Goal: Information Seeking & Learning: Learn about a topic

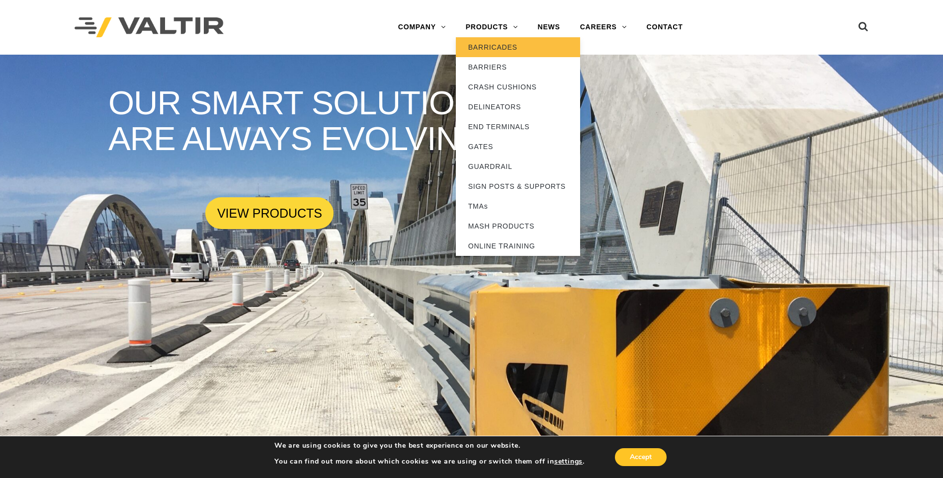
click at [495, 47] on link "BARRICADES" at bounding box center [518, 47] width 124 height 20
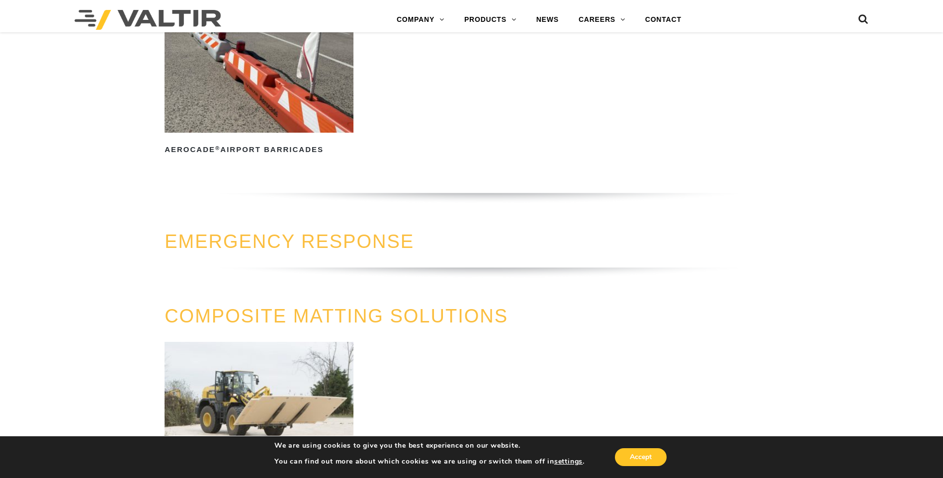
scroll to position [994, 0]
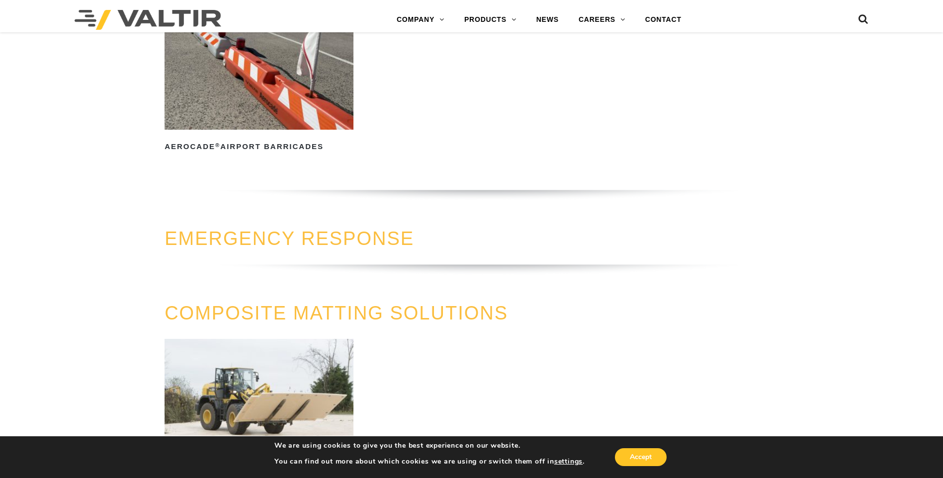
click at [366, 239] on link "EMERGENCY RESPONSE" at bounding box center [290, 238] width 250 height 21
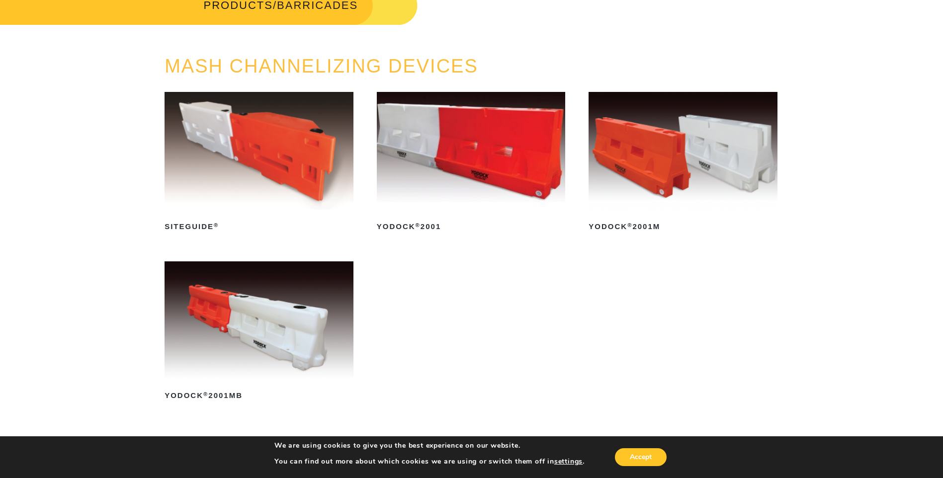
scroll to position [0, 0]
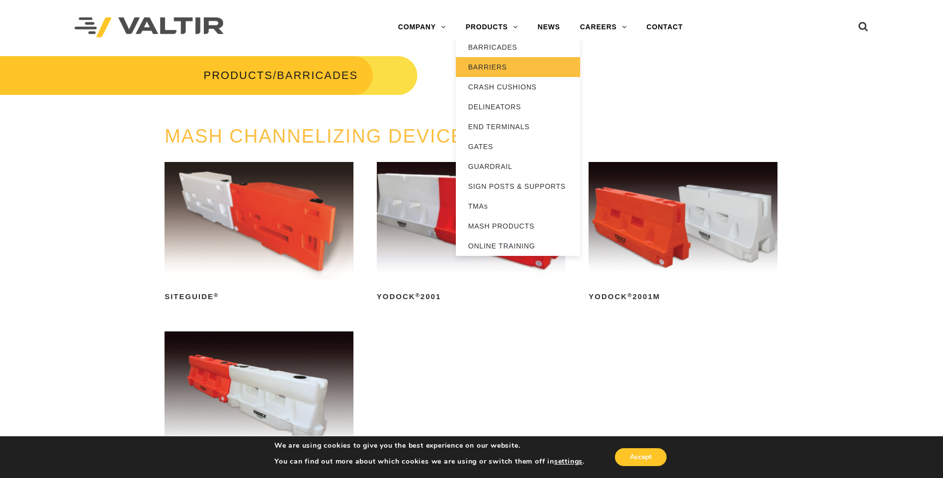
click at [491, 65] on link "BARRIERS" at bounding box center [518, 67] width 124 height 20
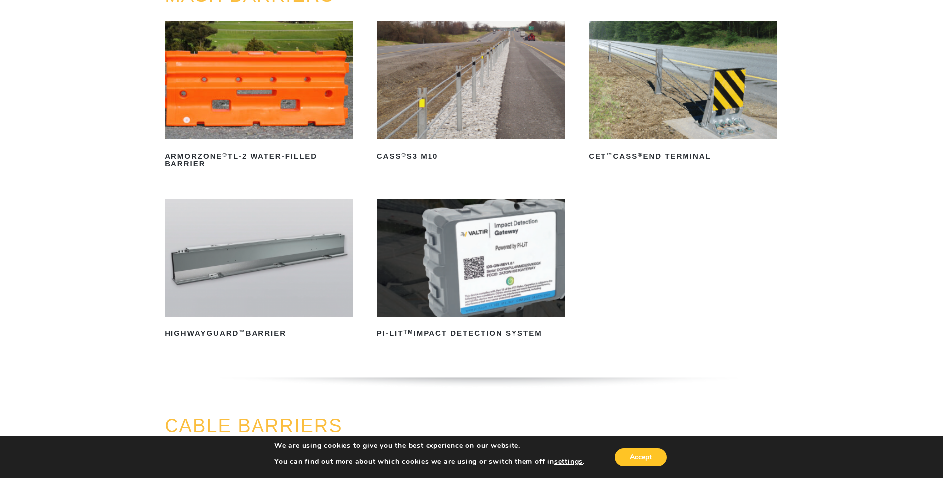
scroll to position [149, 0]
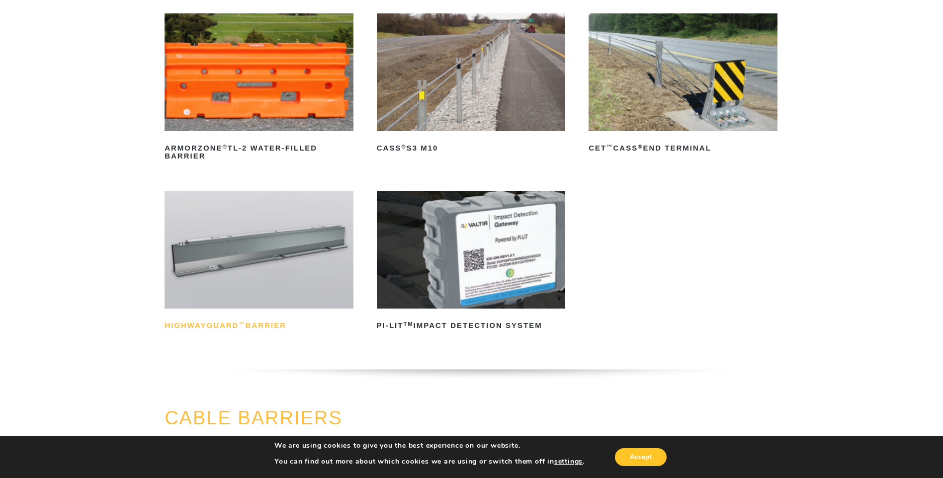
click at [211, 328] on h2 "HighwayGuard ™ Barrier" at bounding box center [259, 326] width 189 height 16
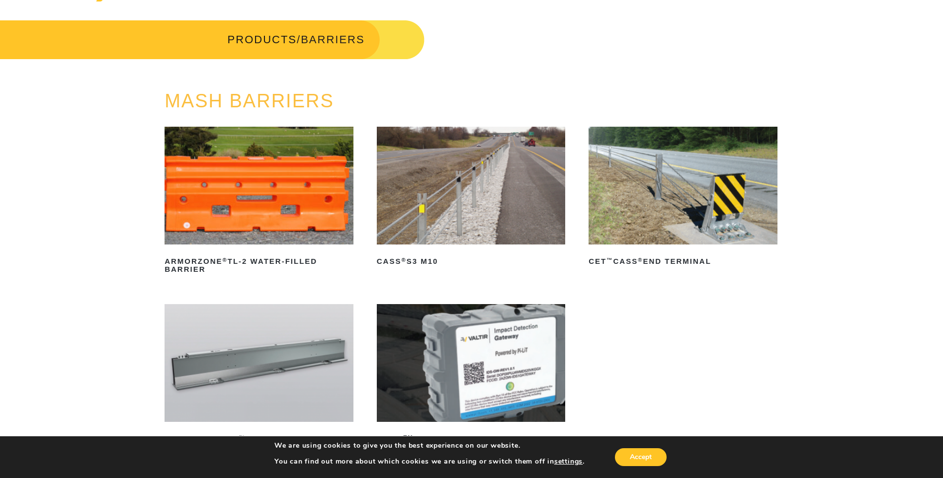
scroll to position [0, 0]
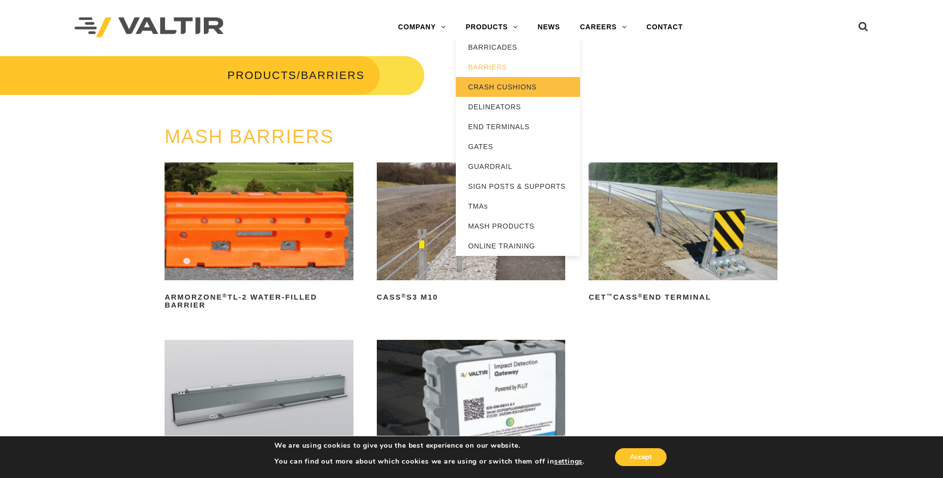
click at [503, 86] on link "CRASH CUSHIONS" at bounding box center [518, 87] width 124 height 20
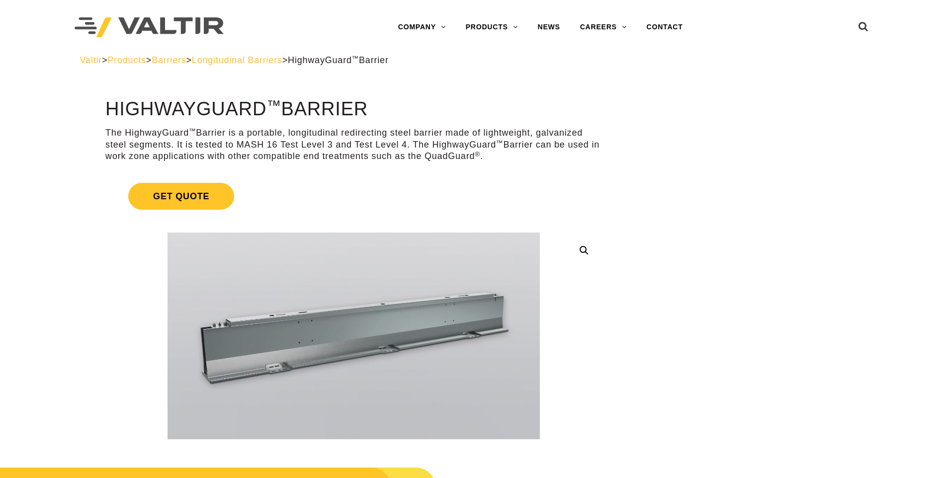
click at [226, 364] on img at bounding box center [407, 310] width 705 height 391
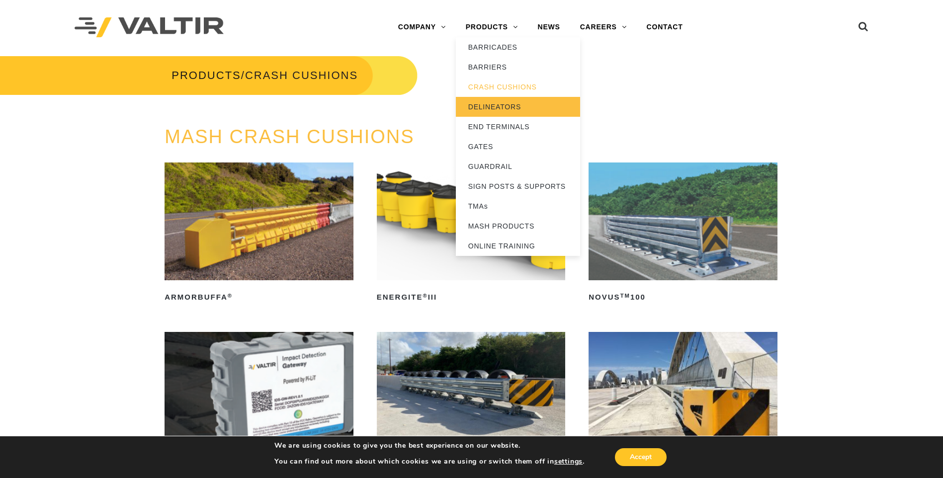
click at [495, 107] on link "DELINEATORS" at bounding box center [518, 107] width 124 height 20
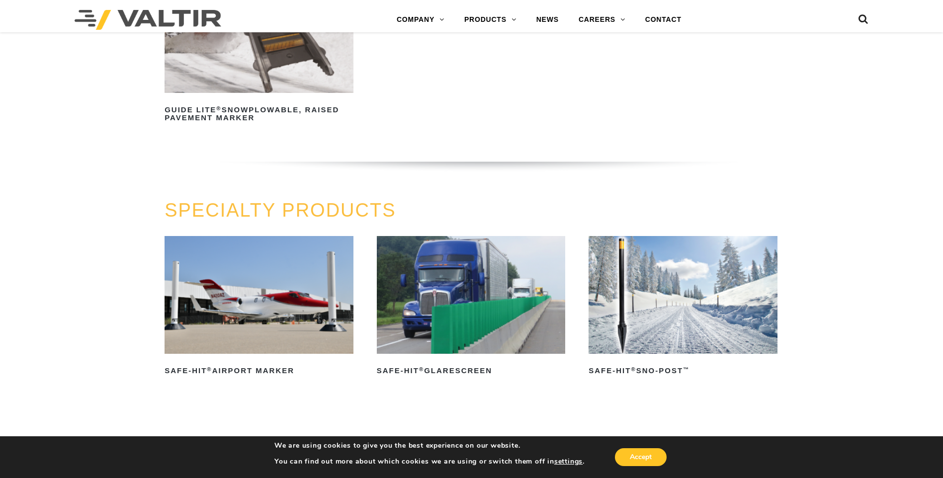
scroll to position [746, 0]
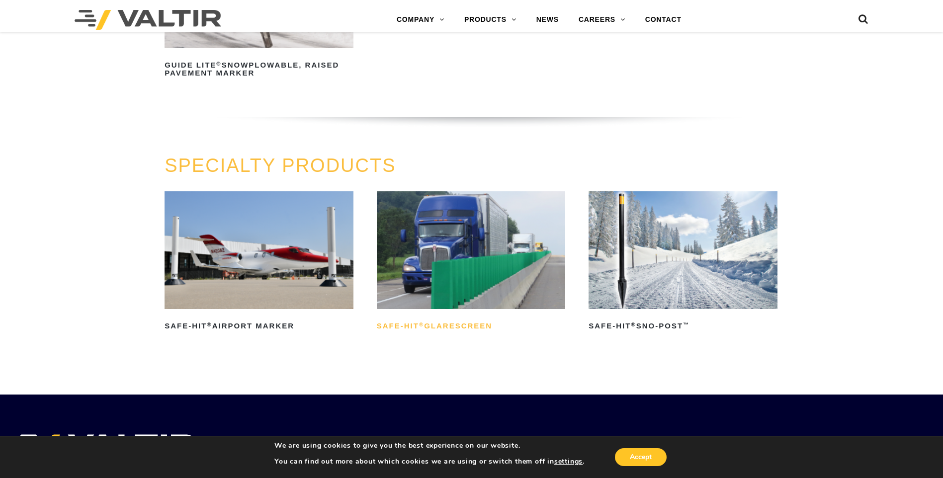
click at [470, 325] on h2 "Safe-Hit ® Glarescreen" at bounding box center [471, 326] width 189 height 16
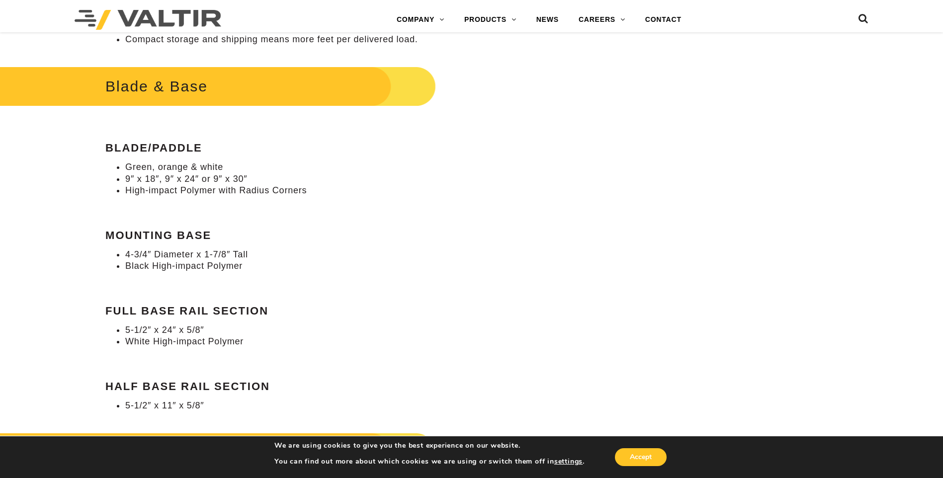
scroll to position [646, 0]
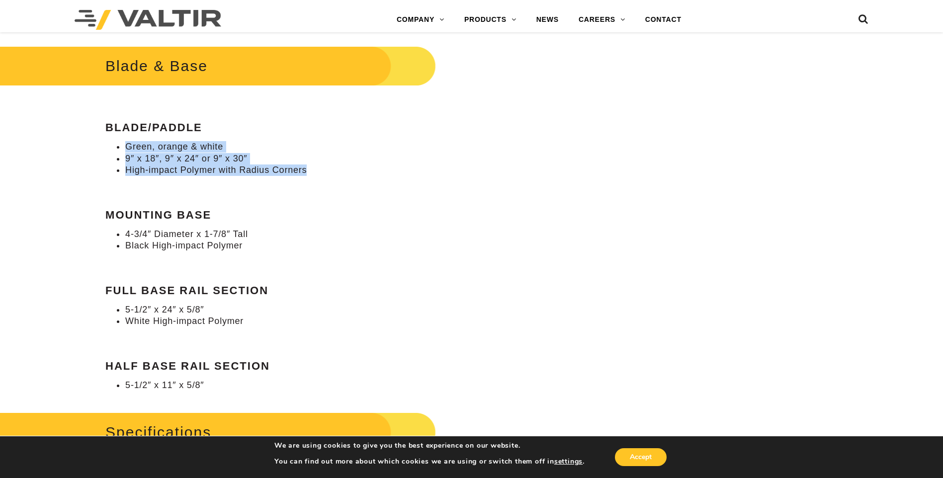
drag, startPoint x: 128, startPoint y: 148, endPoint x: 342, endPoint y: 172, distance: 215.1
click at [342, 172] on ul "Green, orange & white 9″ x 18″, 9″ x 24″ or 9″ x 30″ High-impact Polymer with R…" at bounding box center [353, 158] width 497 height 35
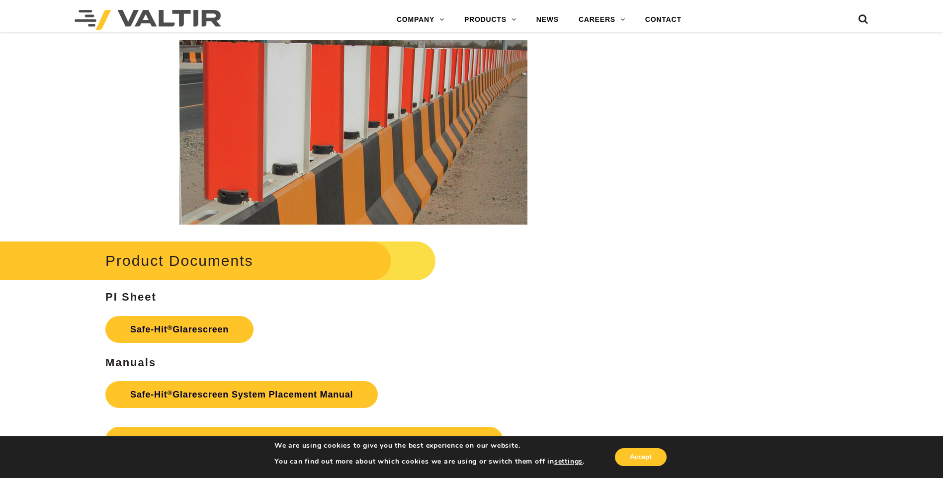
scroll to position [1541, 0]
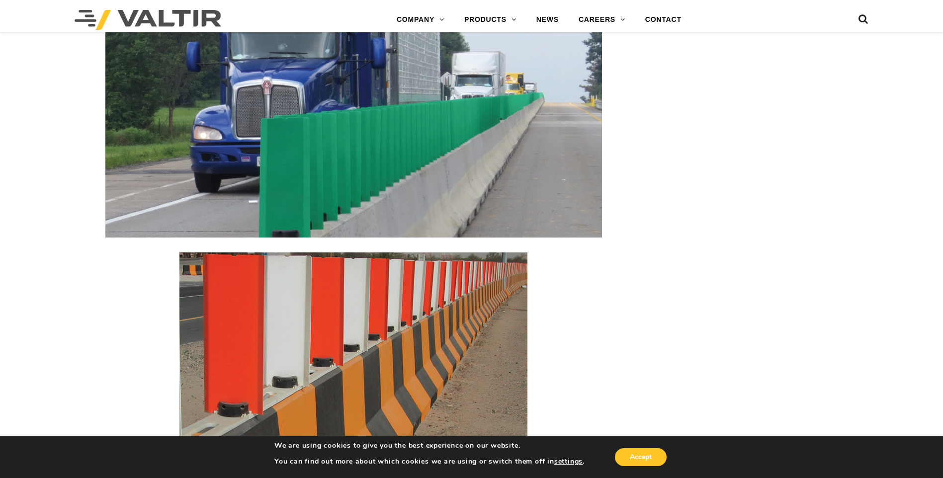
click at [299, 329] on img at bounding box center [354, 345] width 348 height 185
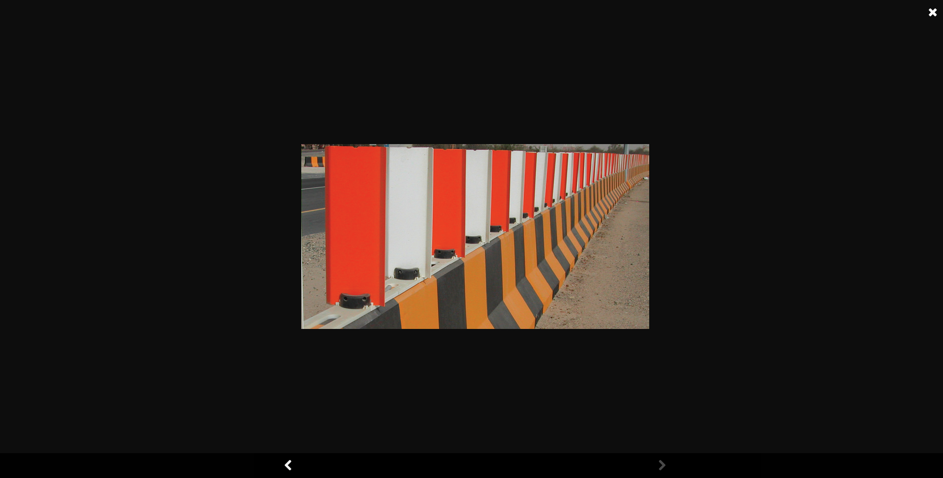
click at [369, 250] on img at bounding box center [475, 236] width 348 height 185
click at [933, 10] on link at bounding box center [933, 12] width 25 height 25
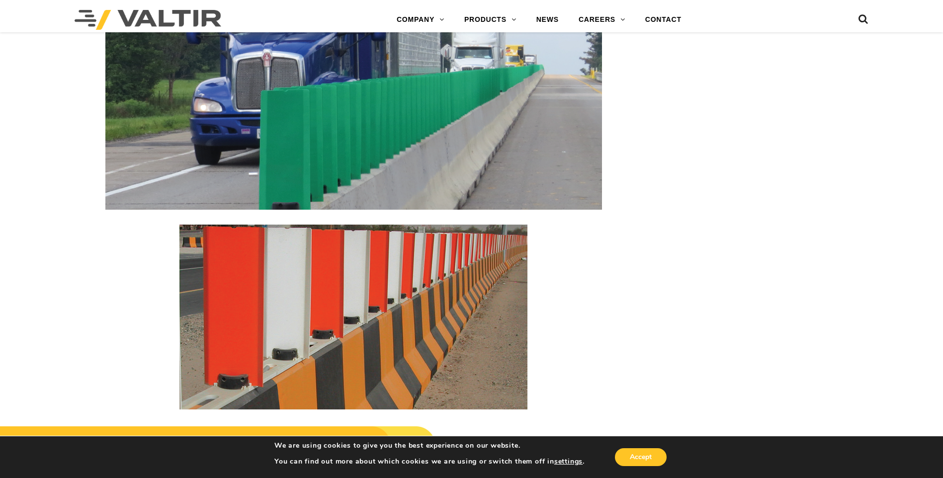
scroll to position [1591, 0]
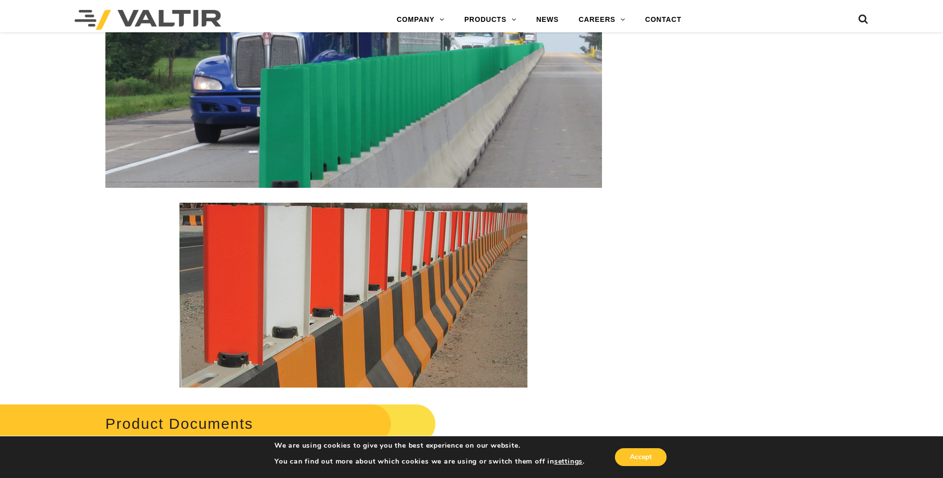
click at [374, 267] on img at bounding box center [354, 295] width 348 height 185
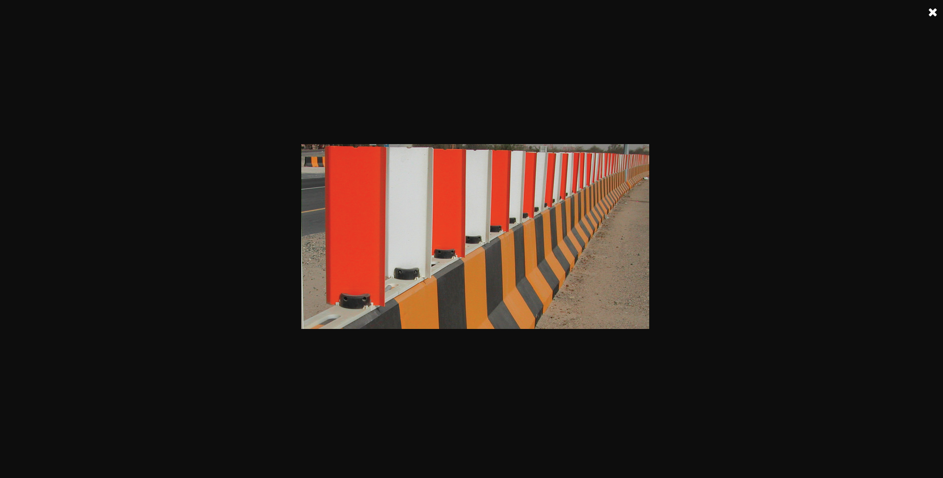
click at [936, 8] on link at bounding box center [933, 12] width 25 height 25
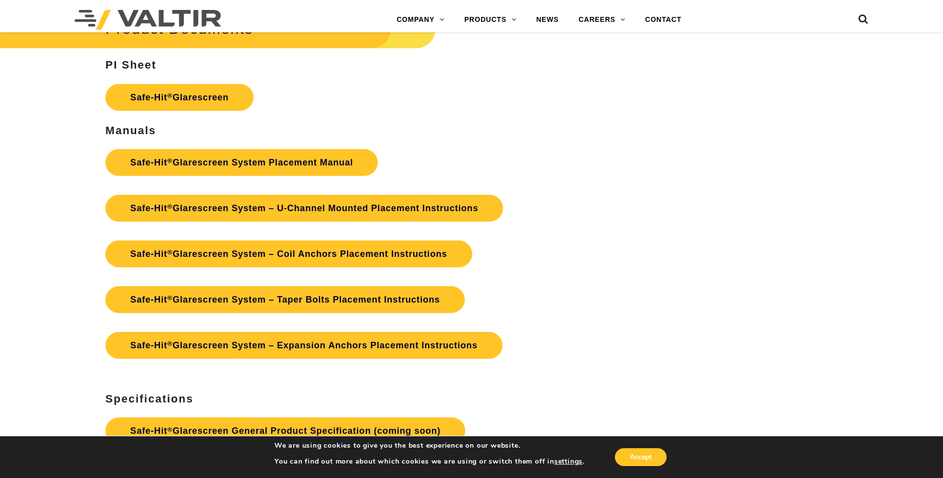
scroll to position [1989, 0]
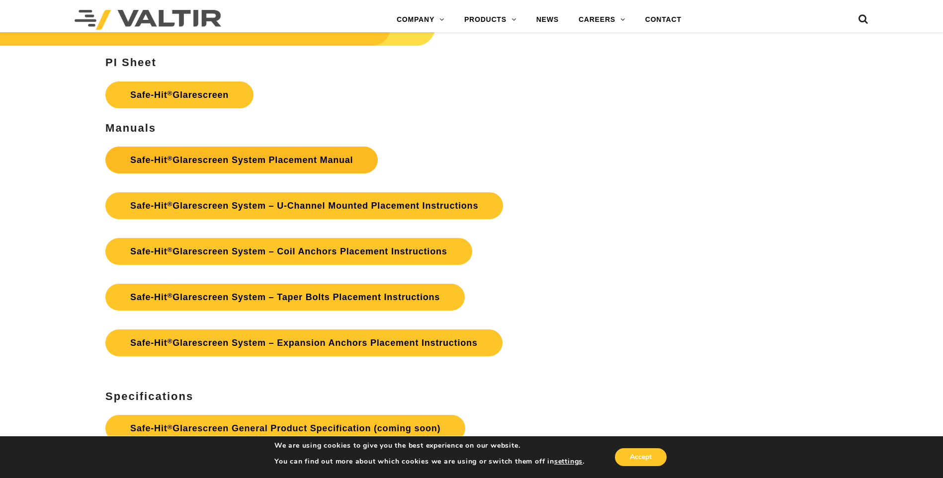
click at [281, 157] on link "Safe-Hit ® Glarescreen System Placement Manual" at bounding box center [241, 160] width 272 height 27
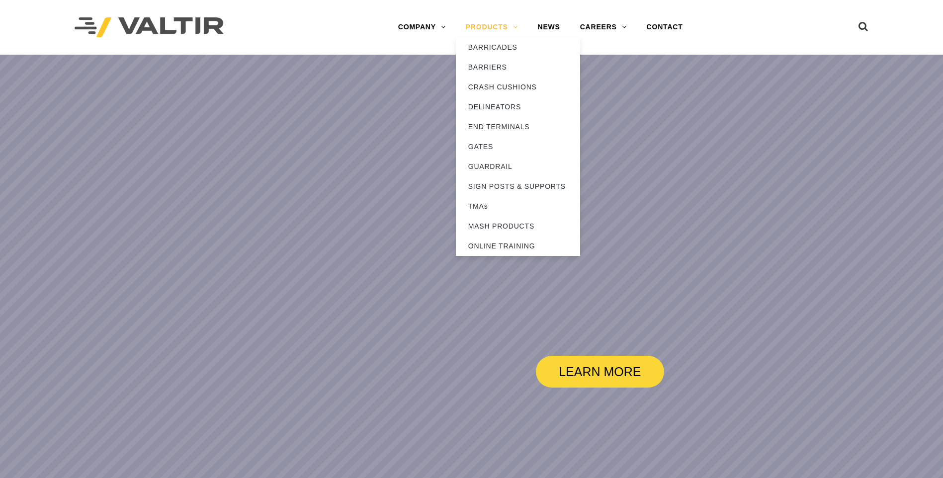
click at [500, 27] on link "PRODUCTS" at bounding box center [492, 27] width 72 height 20
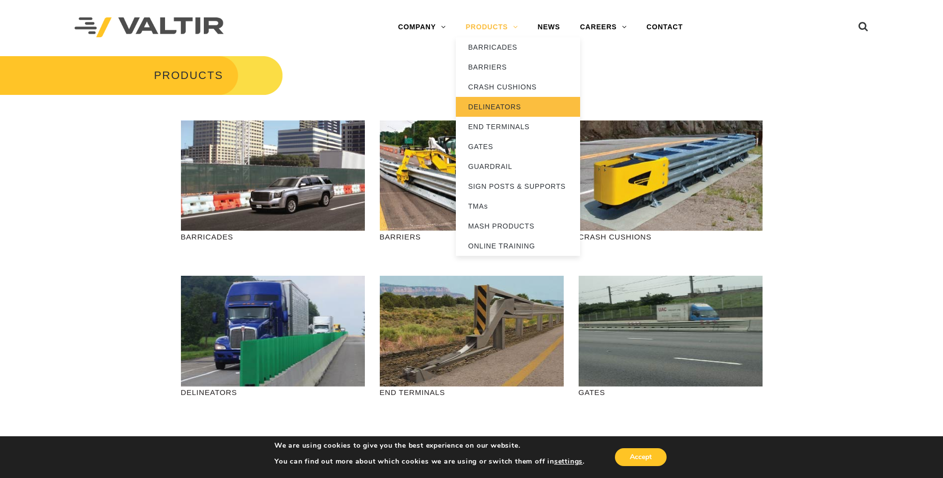
click at [509, 104] on link "DELINEATORS" at bounding box center [518, 107] width 124 height 20
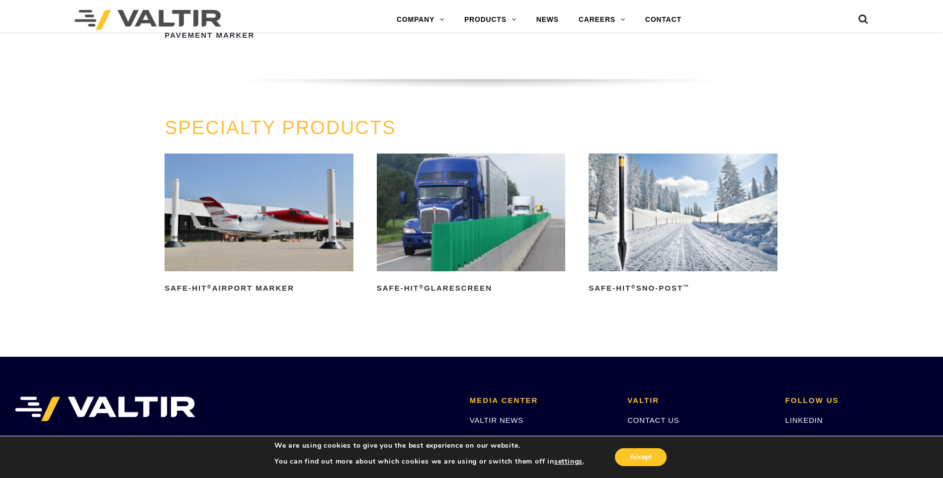
scroll to position [796, 0]
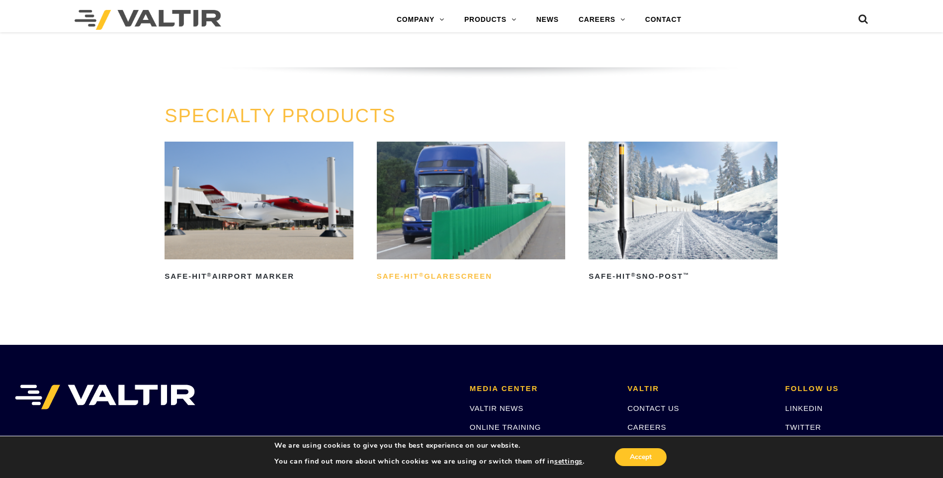
click at [454, 281] on h2 "Safe-Hit ® Glarescreen" at bounding box center [471, 277] width 189 height 16
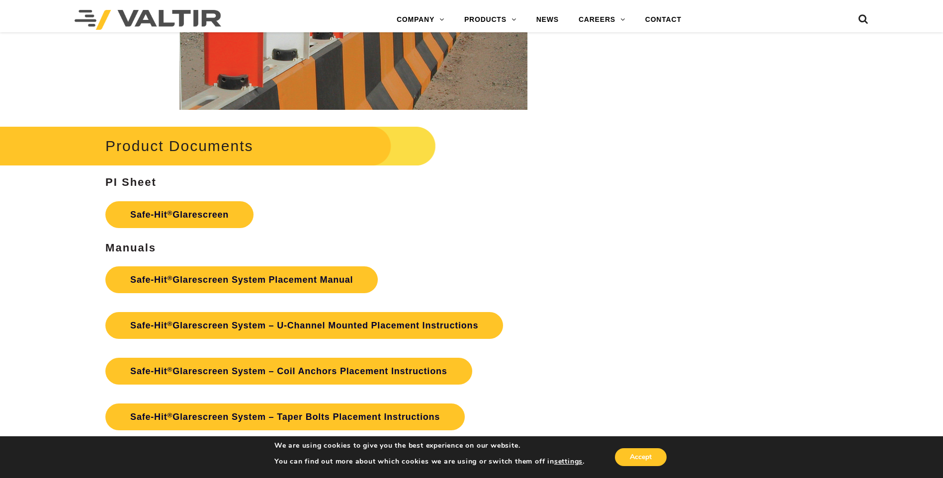
scroll to position [1939, 0]
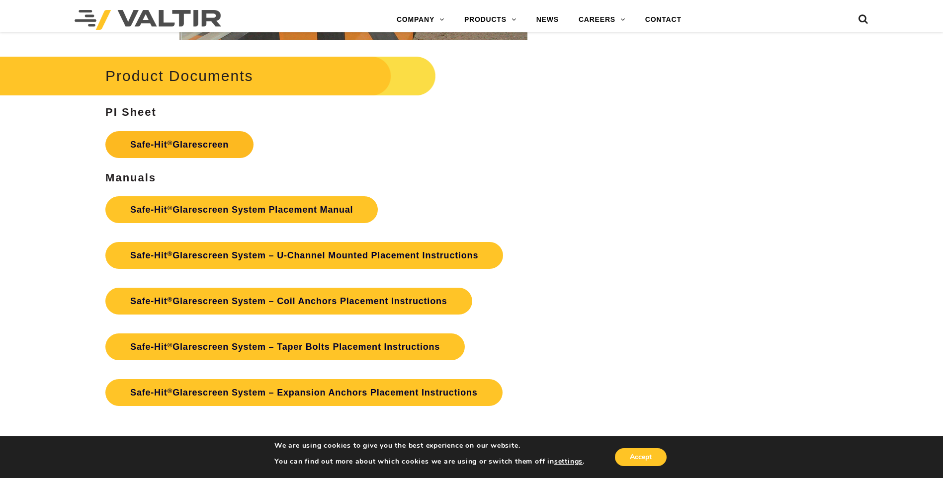
click at [198, 141] on link "Safe-Hit ® Glarescreen" at bounding box center [179, 144] width 148 height 27
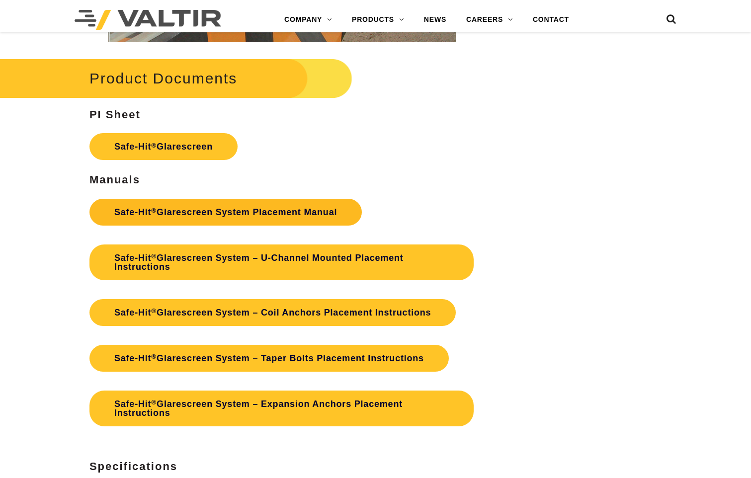
scroll to position [1939, 0]
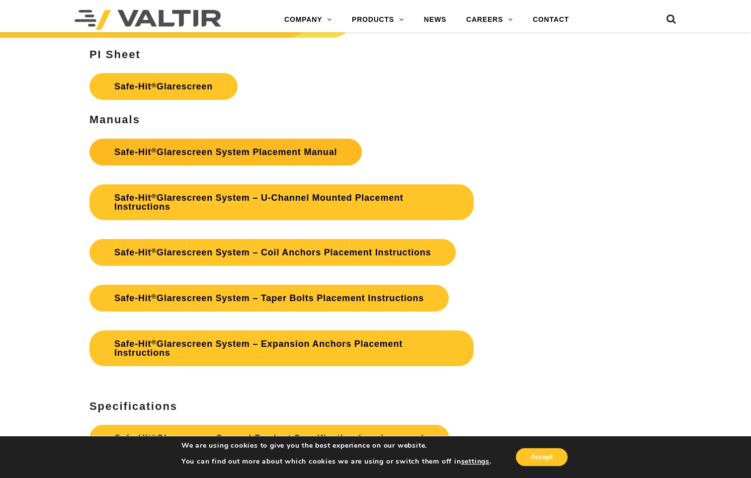
click at [264, 151] on link "Safe-Hit ® Glarescreen System Placement Manual" at bounding box center [226, 152] width 272 height 27
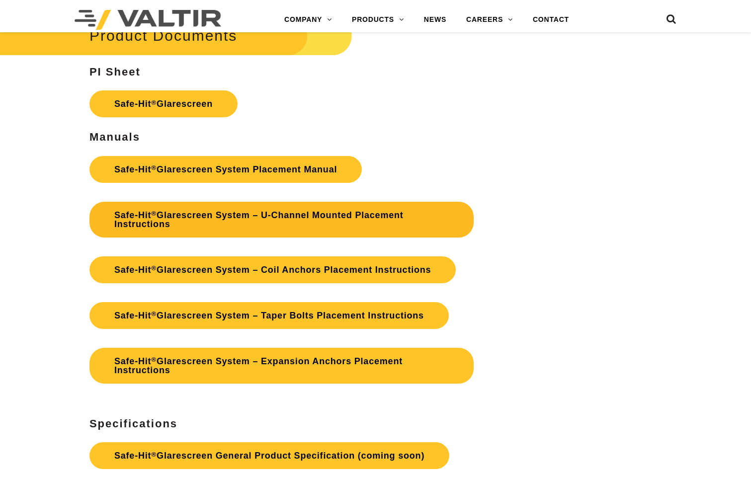
scroll to position [1939, 0]
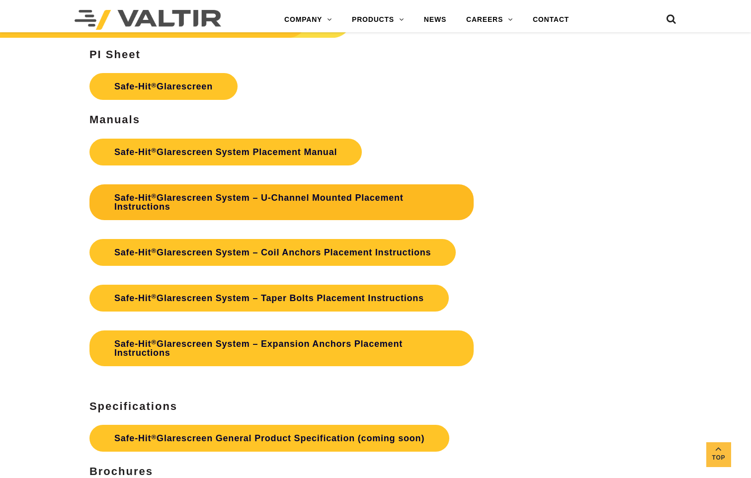
click at [314, 197] on link "Safe-Hit ® Glarescreen System – U-Channel Mounted Placement Instructions" at bounding box center [282, 202] width 384 height 36
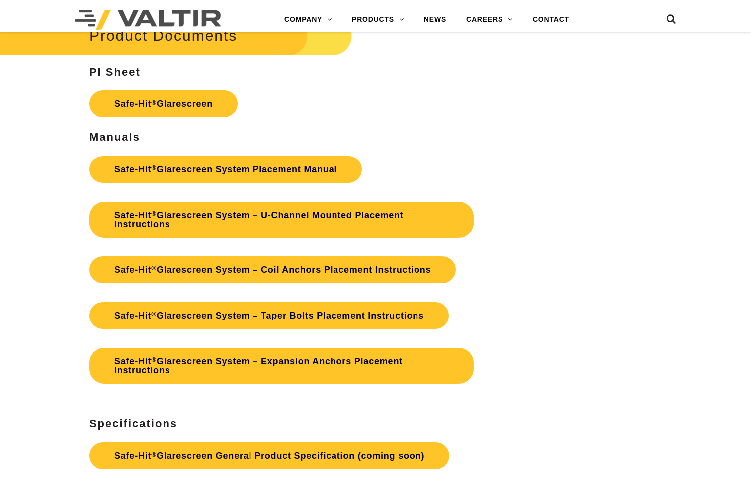
scroll to position [1939, 0]
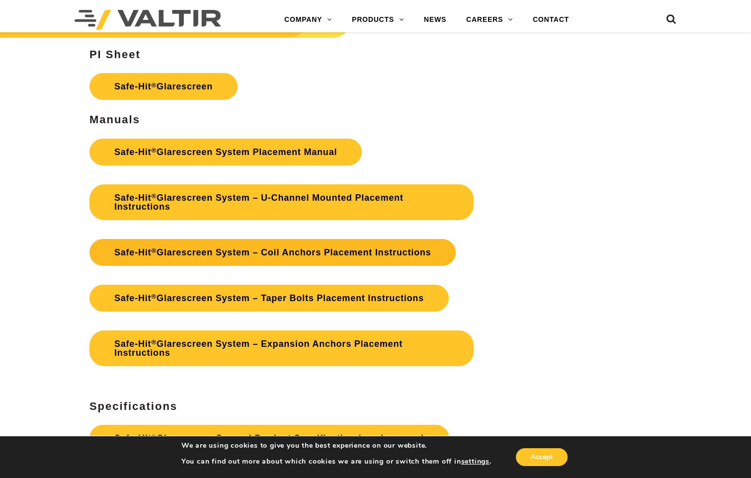
click at [324, 252] on link "Safe-Hit ® Glarescreen System – Coil Anchors Placement Instructions" at bounding box center [273, 252] width 367 height 27
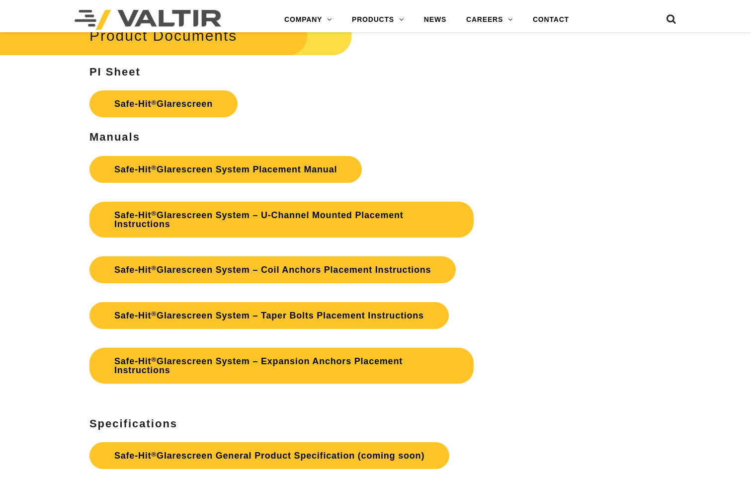
scroll to position [1939, 0]
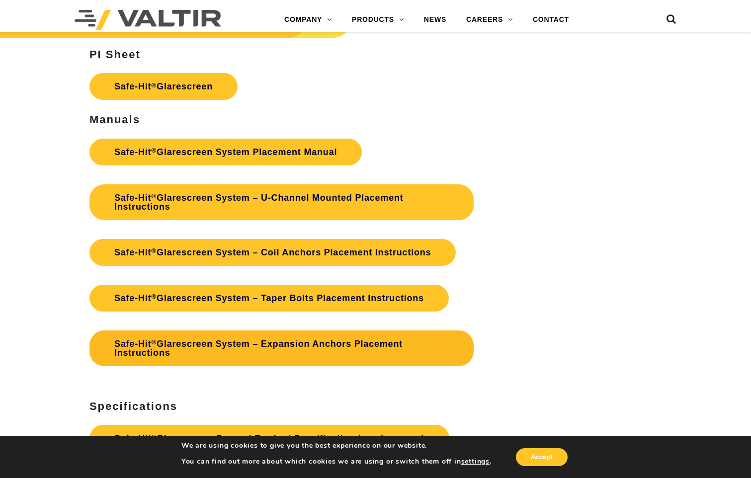
click at [325, 344] on link "Safe-Hit ® Glarescreen System – Expansion Anchors Placement Instructions" at bounding box center [282, 349] width 384 height 36
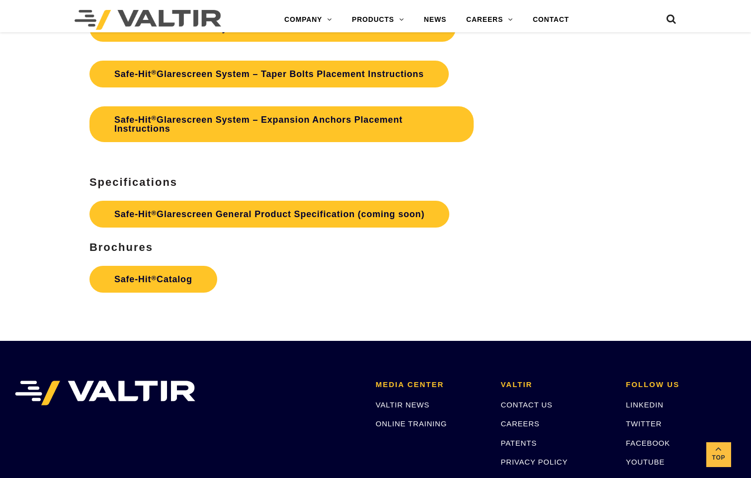
scroll to position [2220, 0]
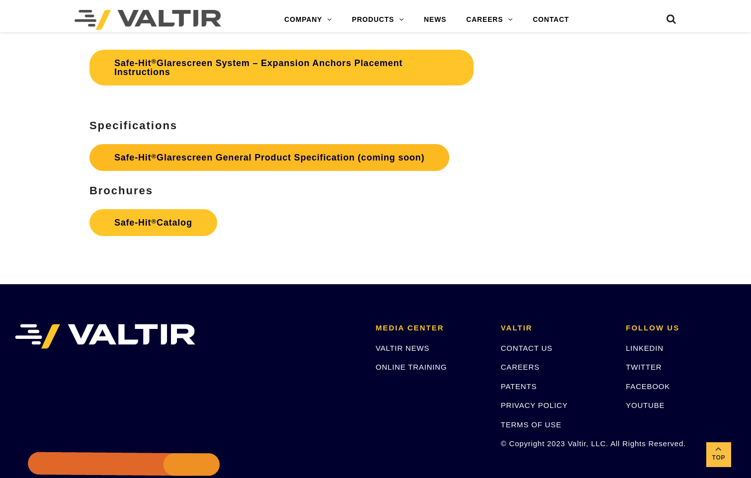
click at [288, 156] on link "Safe-Hit ® Glarescreen General Product Specification (coming soon)" at bounding box center [270, 157] width 360 height 27
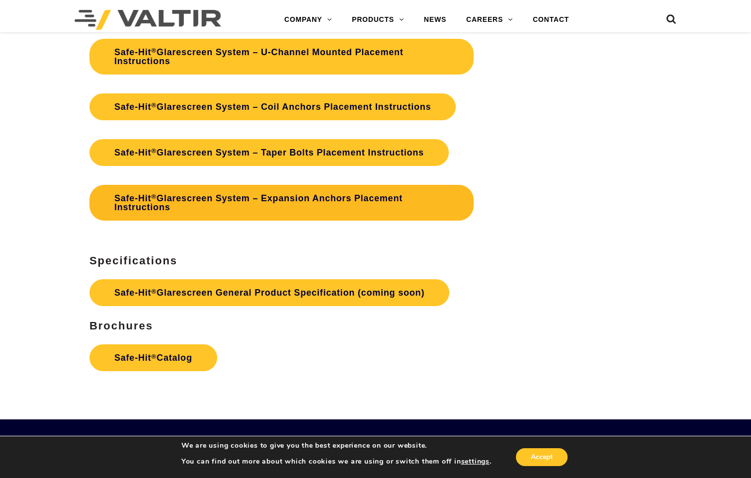
scroll to position [2088, 0]
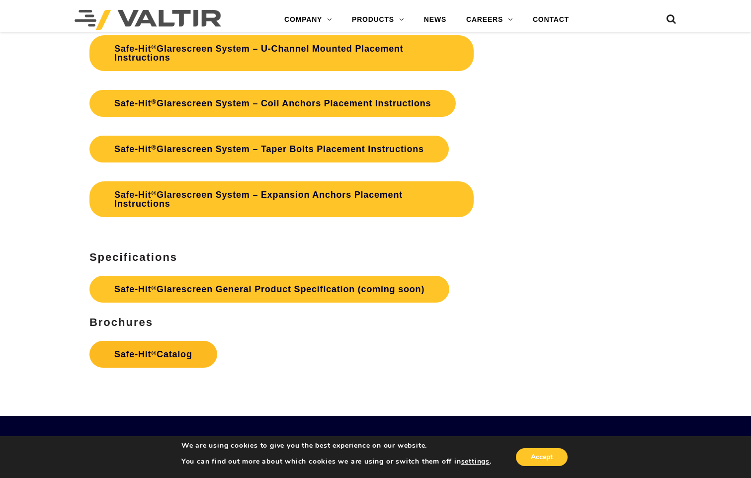
click at [142, 357] on link "Safe-Hit ® Catalog" at bounding box center [154, 354] width 128 height 27
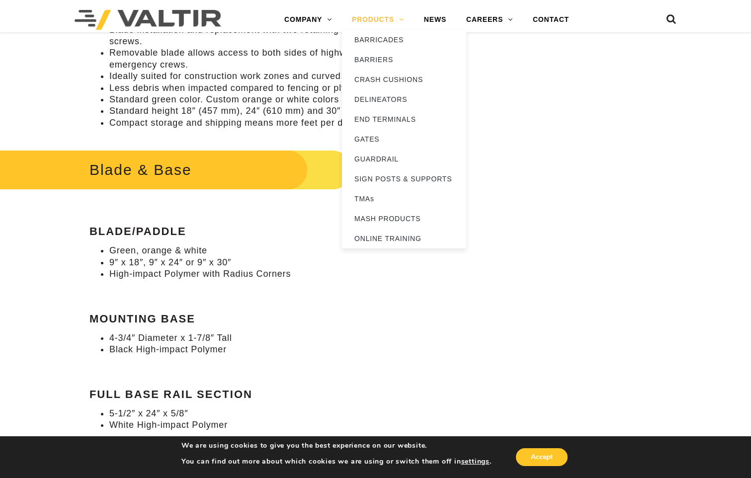
scroll to position [448, 0]
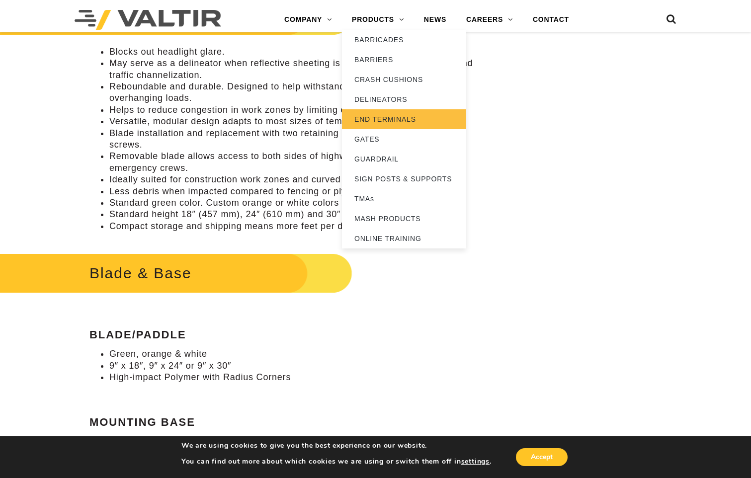
click at [386, 117] on link "END TERMINALS" at bounding box center [404, 119] width 124 height 20
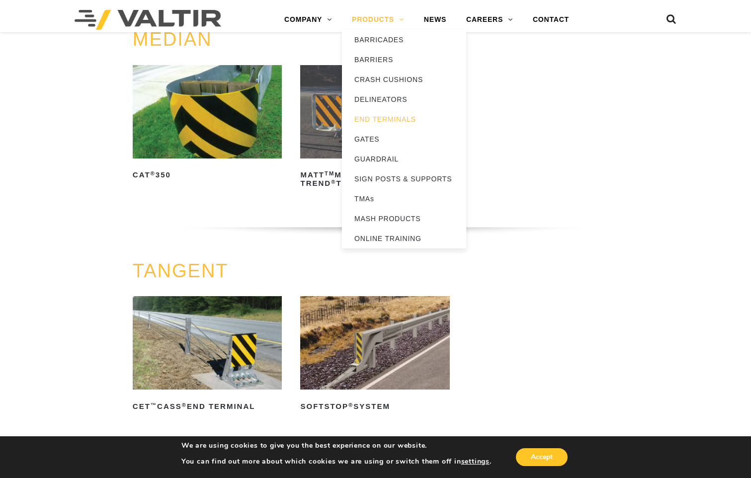
scroll to position [348, 0]
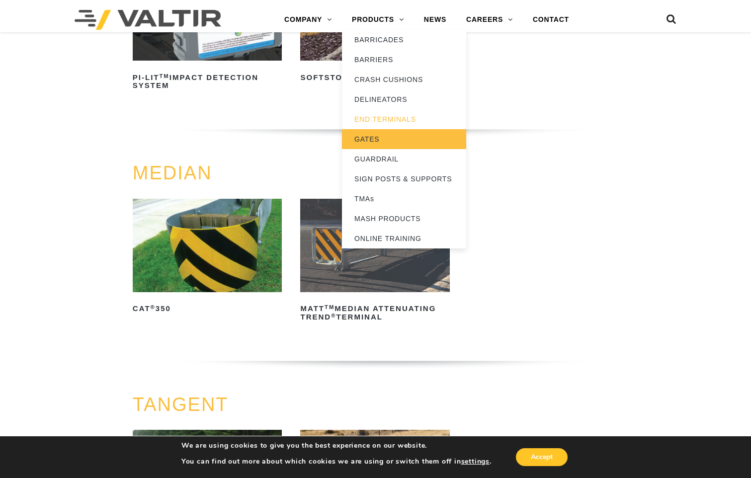
click at [362, 142] on link "GATES" at bounding box center [404, 139] width 124 height 20
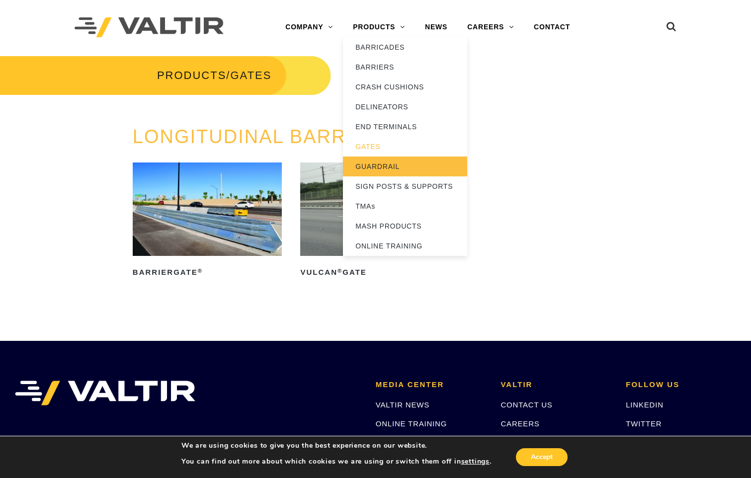
click at [379, 164] on link "GUARDRAIL" at bounding box center [405, 167] width 124 height 20
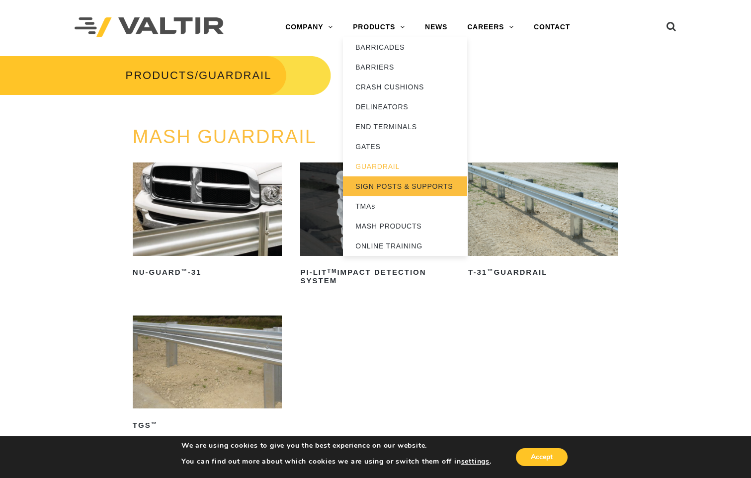
click at [395, 186] on link "SIGN POSTS & SUPPORTS" at bounding box center [405, 187] width 124 height 20
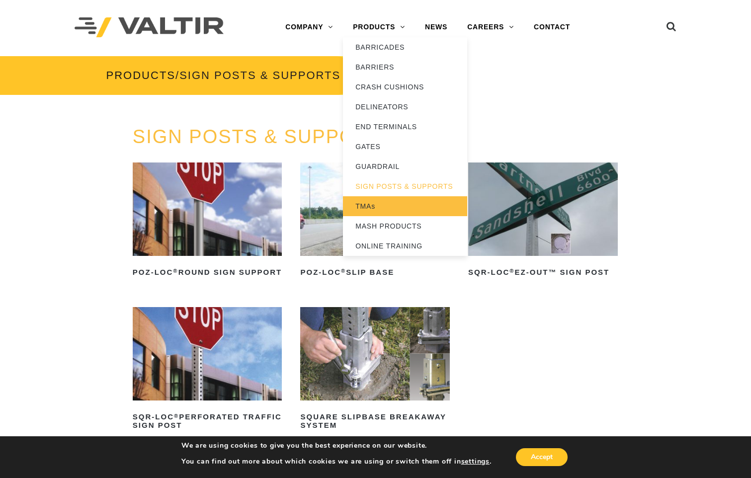
click at [365, 205] on link "TMAs" at bounding box center [405, 206] width 124 height 20
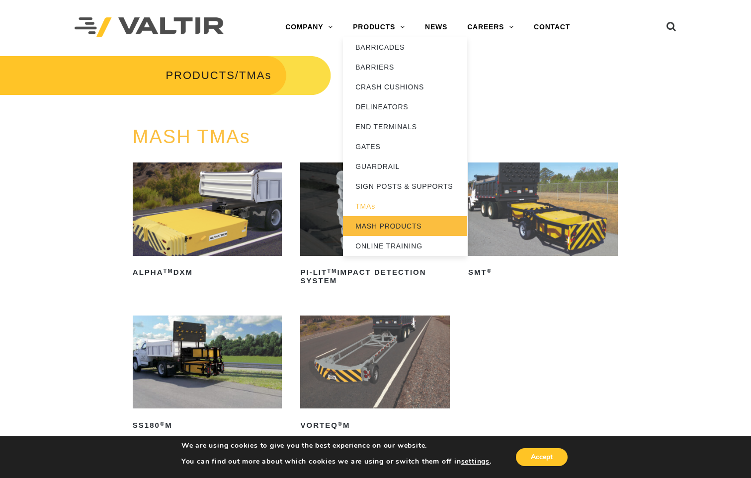
click at [392, 225] on link "MASH PRODUCTS" at bounding box center [405, 226] width 124 height 20
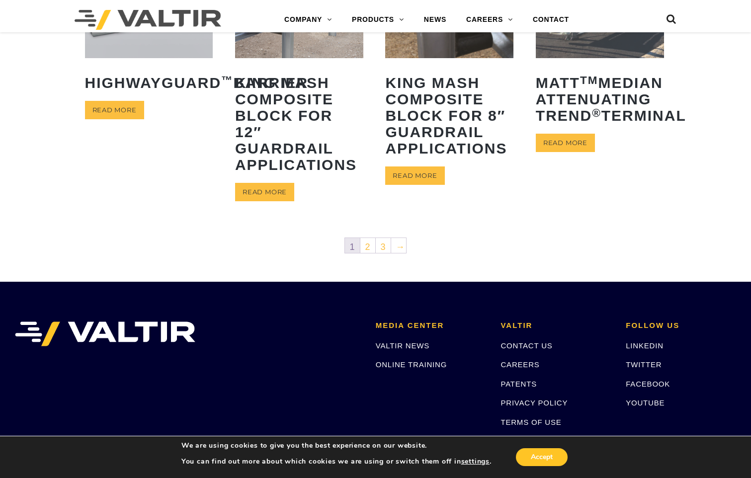
scroll to position [636, 0]
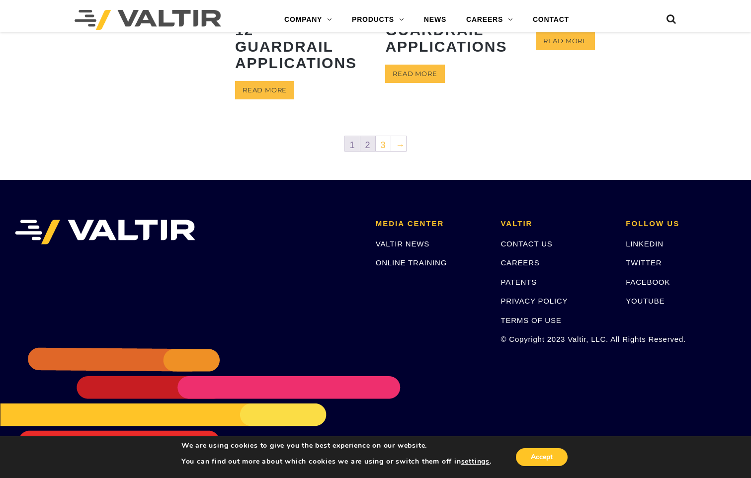
click at [368, 145] on link "2" at bounding box center [367, 143] width 15 height 15
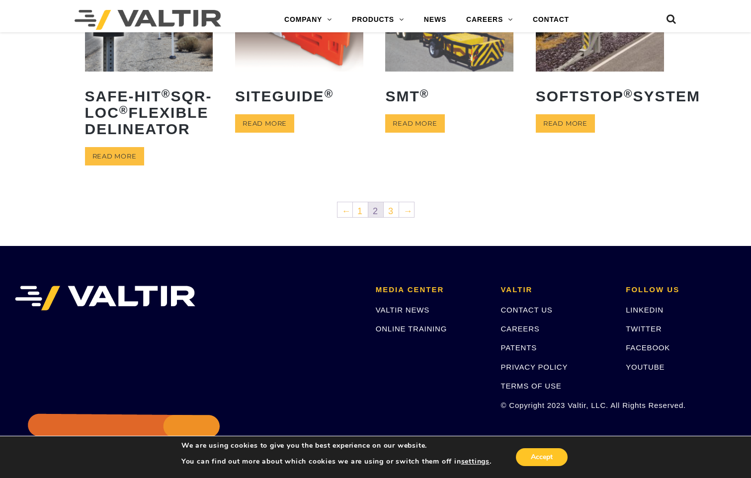
scroll to position [547, 0]
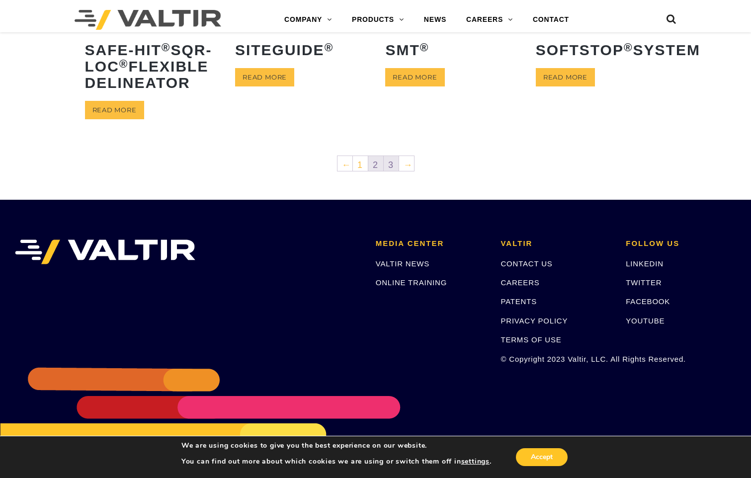
click at [390, 171] on link "3" at bounding box center [391, 163] width 15 height 15
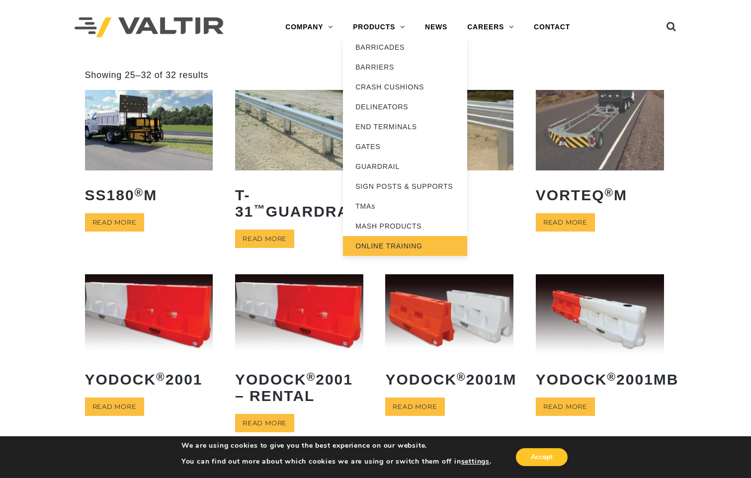
click at [378, 247] on link "ONLINE TRAINING" at bounding box center [405, 246] width 124 height 20
